Goal: Transaction & Acquisition: Subscribe to service/newsletter

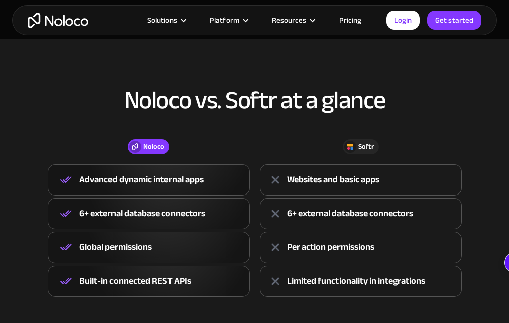
scroll to position [303, 0]
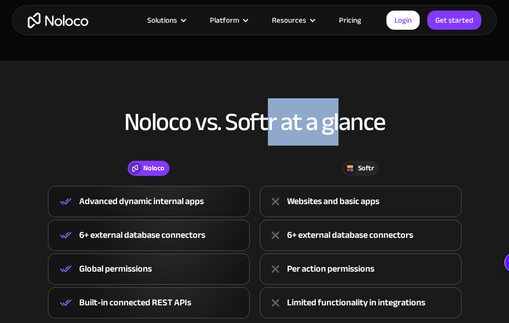
drag, startPoint x: 332, startPoint y: 126, endPoint x: 265, endPoint y: 119, distance: 67.4
click at [265, 119] on h2 "Noloco vs. Softr at a glance" at bounding box center [254, 121] width 489 height 27
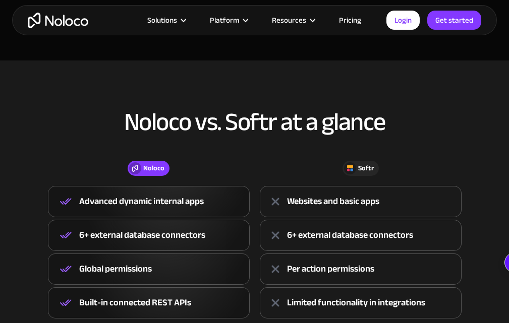
click at [197, 113] on h2 "Noloco vs. Softr at a glance" at bounding box center [254, 121] width 489 height 27
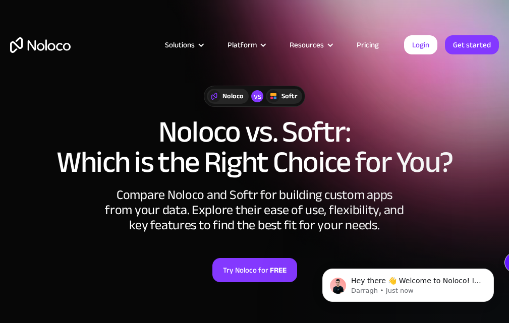
scroll to position [0, 0]
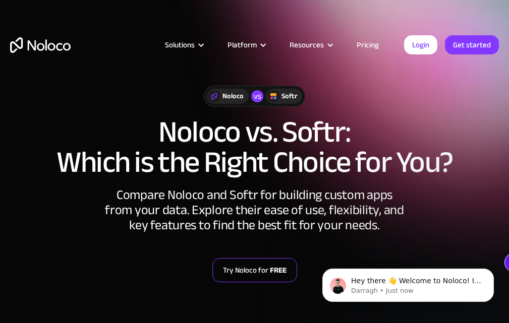
click at [291, 274] on link "Try Noloco for FREE" at bounding box center [254, 270] width 85 height 24
